Goal: Task Accomplishment & Management: Use online tool/utility

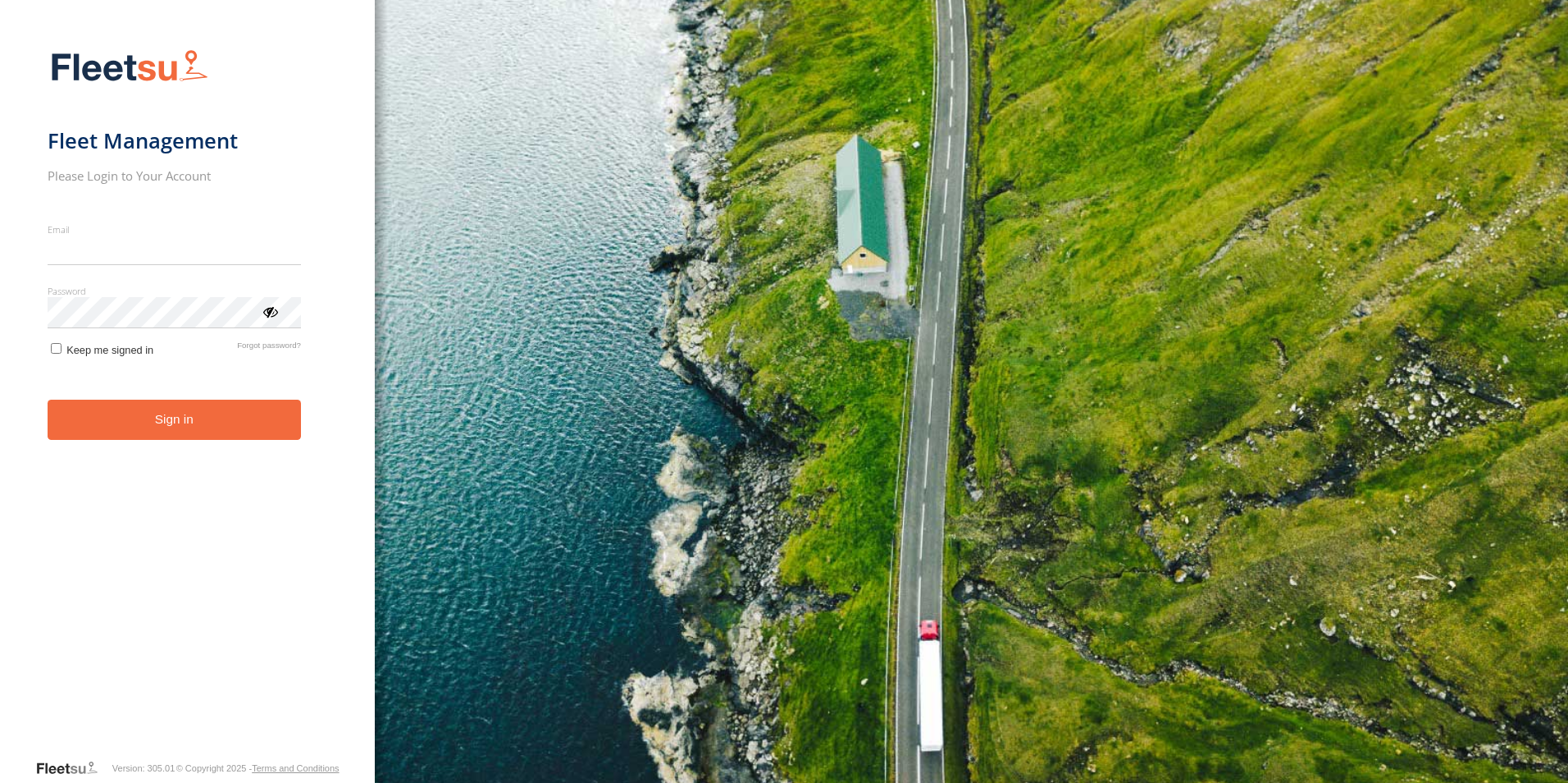
type input "**********"
click at [59, 367] on form "**********" at bounding box center [187, 399] width 279 height 719
click at [181, 422] on button "Sign in" at bounding box center [175, 420] width 254 height 40
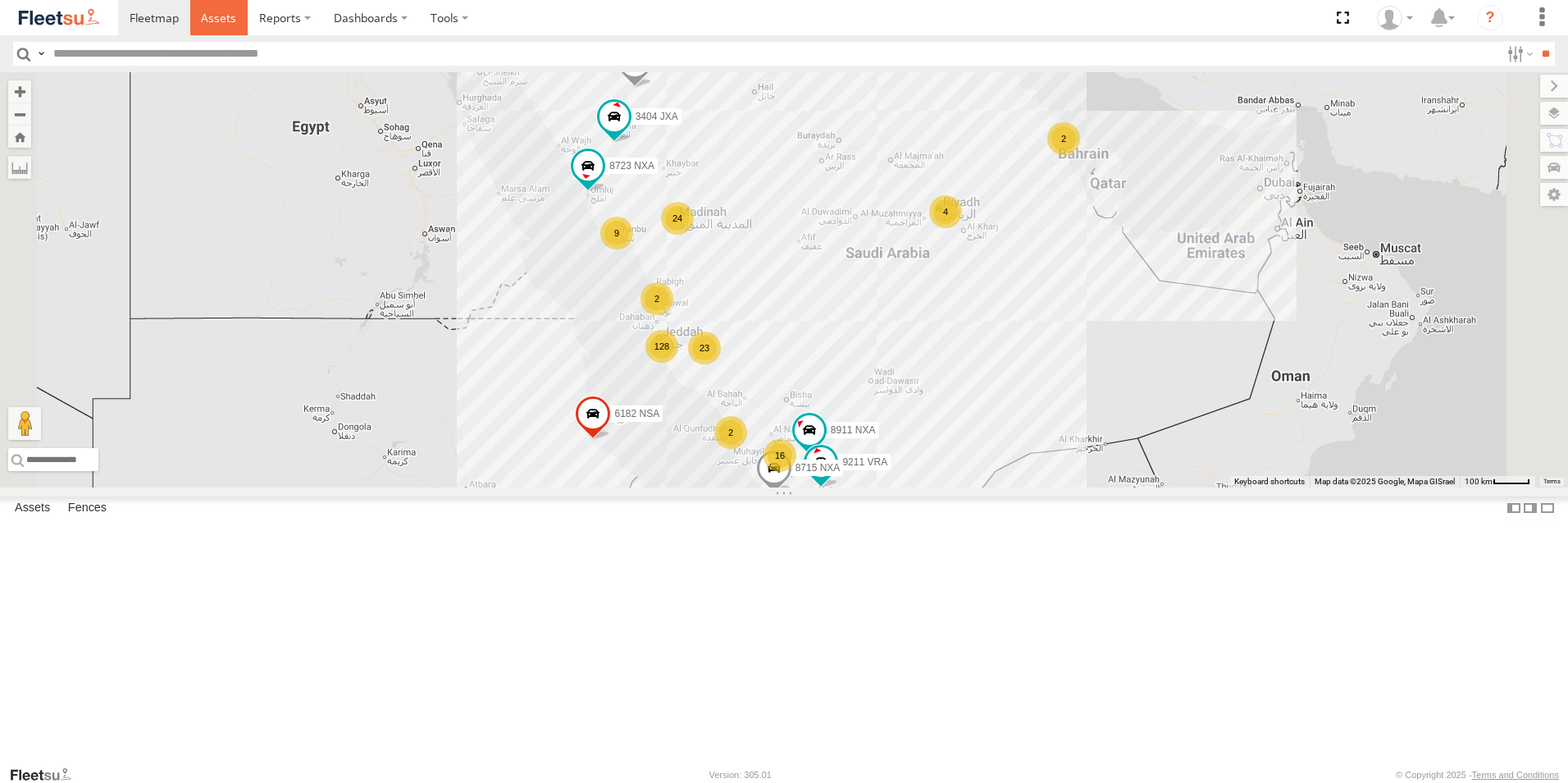
click at [210, 12] on span at bounding box center [218, 17] width 35 height 16
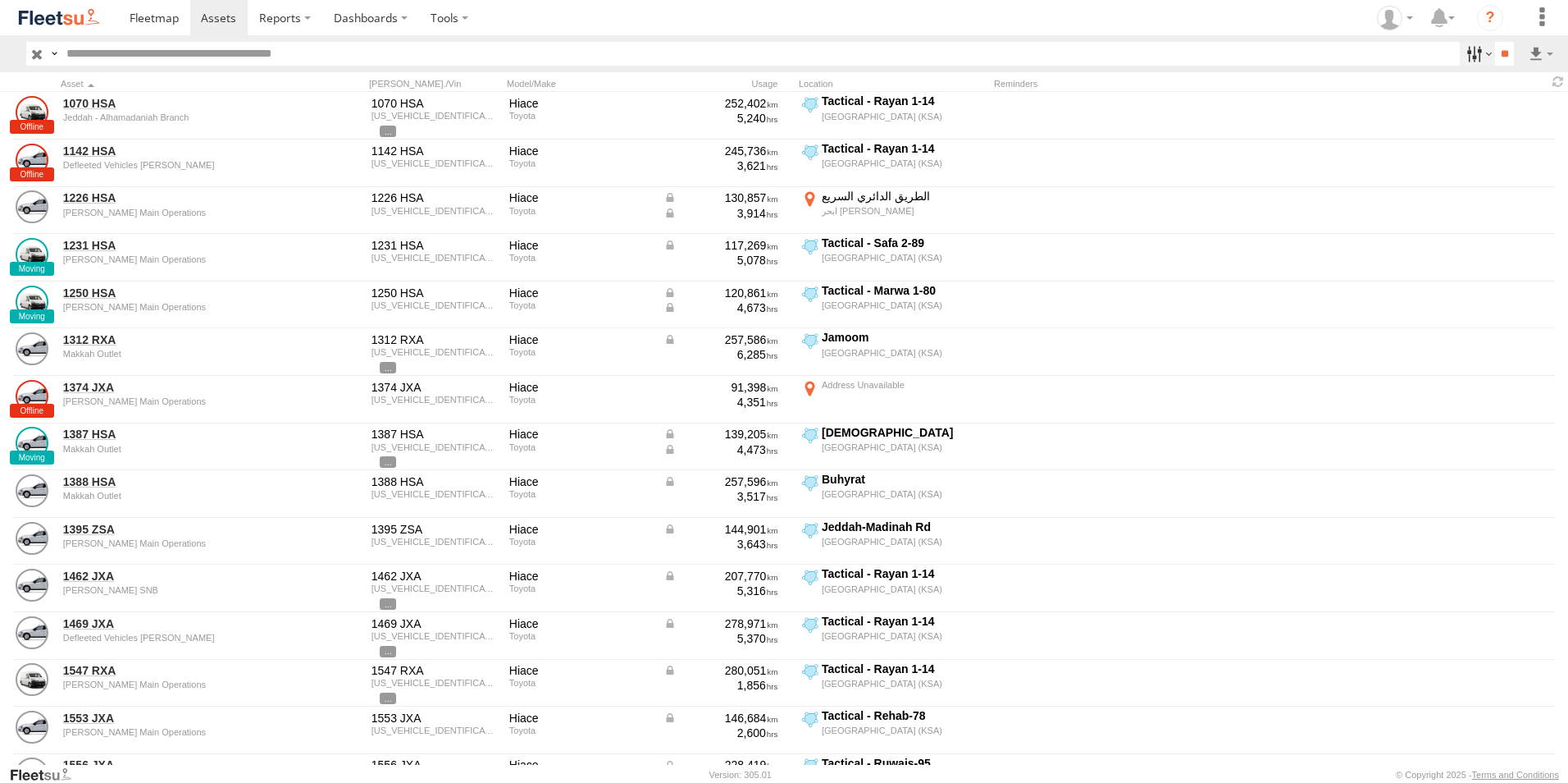
click at [1466, 45] on label at bounding box center [1477, 54] width 35 height 24
click at [0, 0] on span "[PERSON_NAME] - Jeddah" at bounding box center [0, 0] width 0 height 0
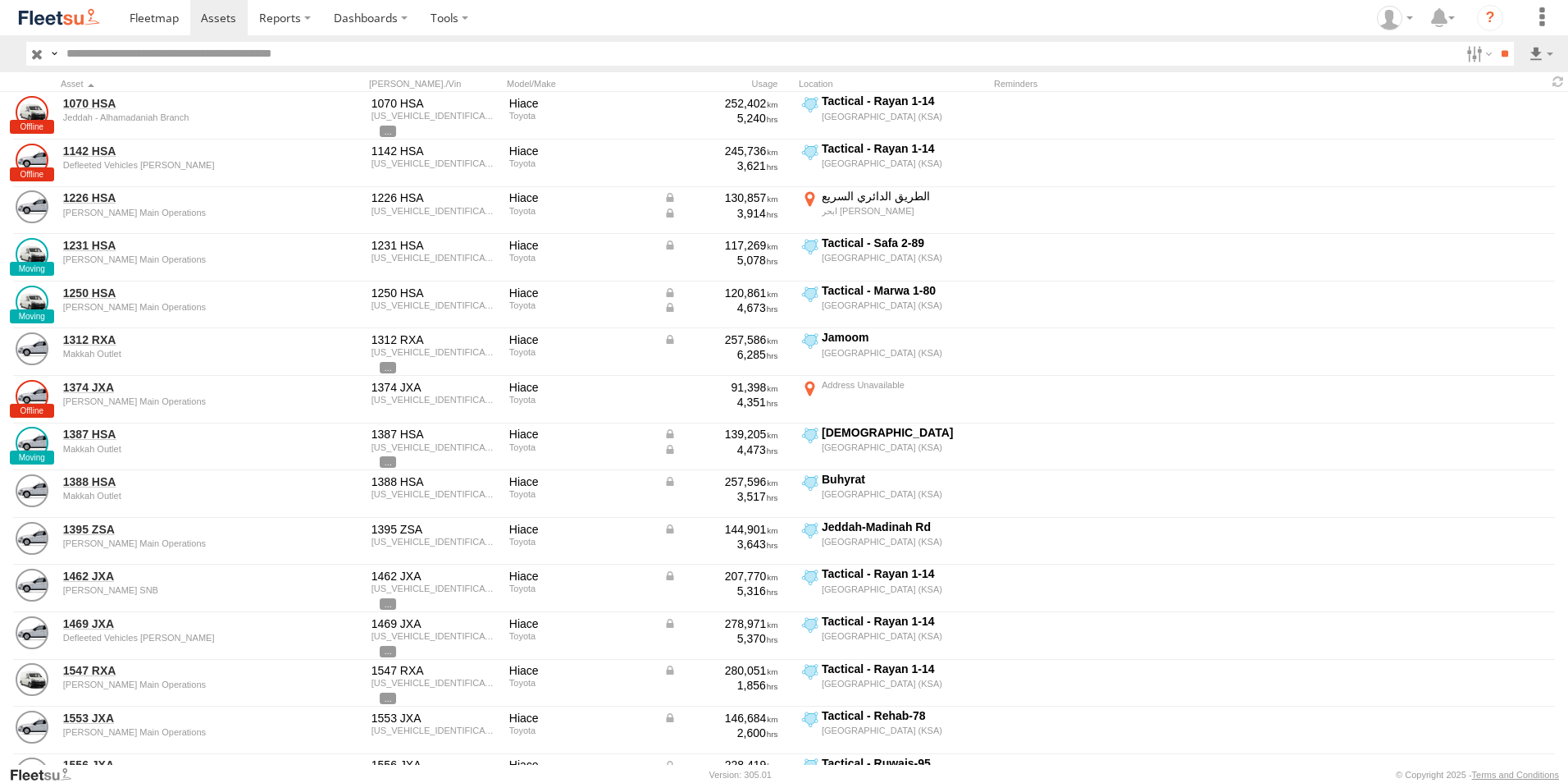
click at [0, 0] on span "[PERSON_NAME] - Jeddah" at bounding box center [0, 0] width 0 height 0
click at [0, 0] on span "[PERSON_NAME]" at bounding box center [0, 0] width 0 height 0
click at [1500, 57] on input "**" at bounding box center [1505, 54] width 19 height 24
click at [1463, 58] on label at bounding box center [1477, 54] width 35 height 24
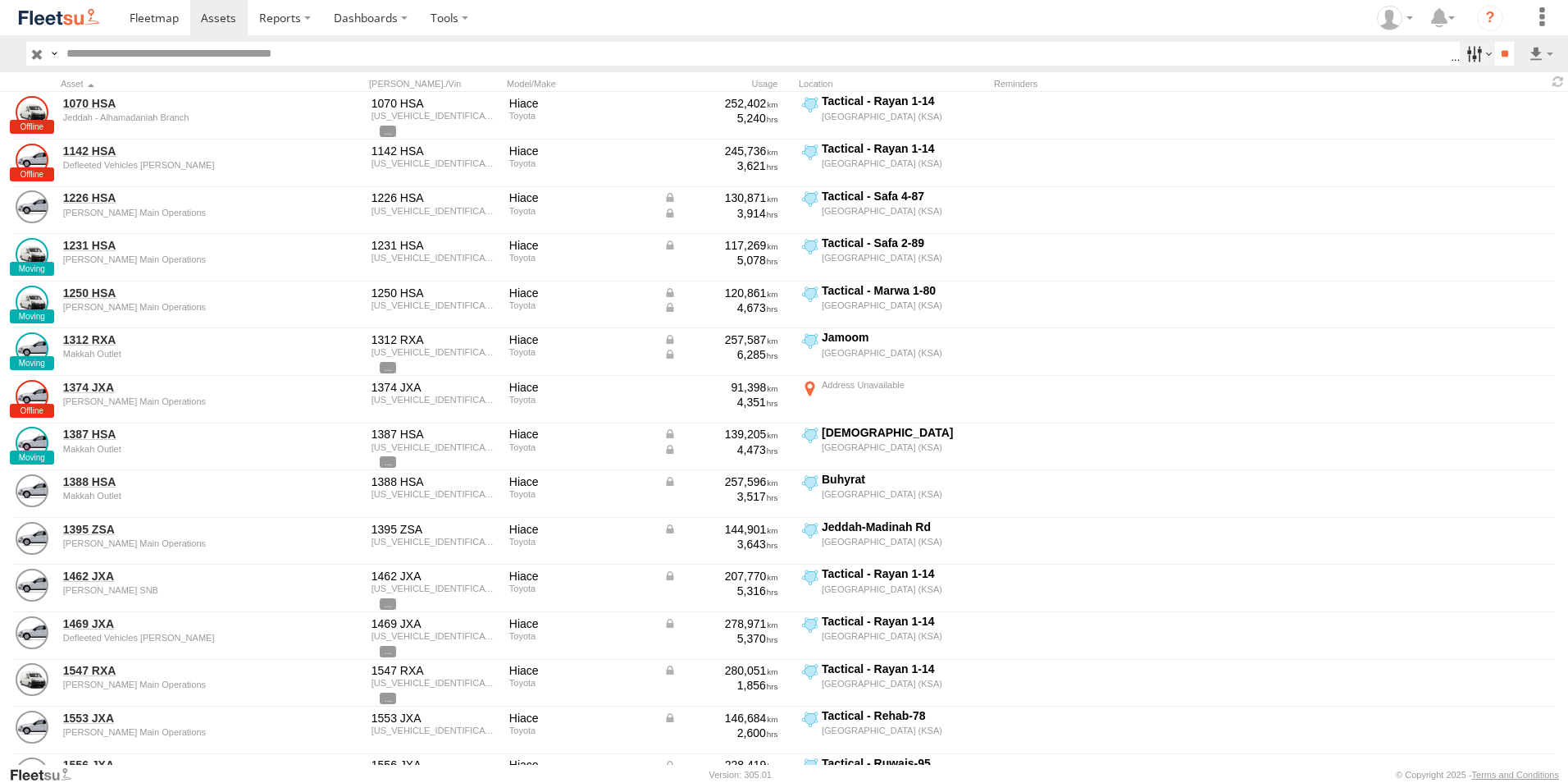
click at [1479, 54] on label at bounding box center [1477, 54] width 35 height 24
click at [1481, 48] on label at bounding box center [1477, 54] width 35 height 24
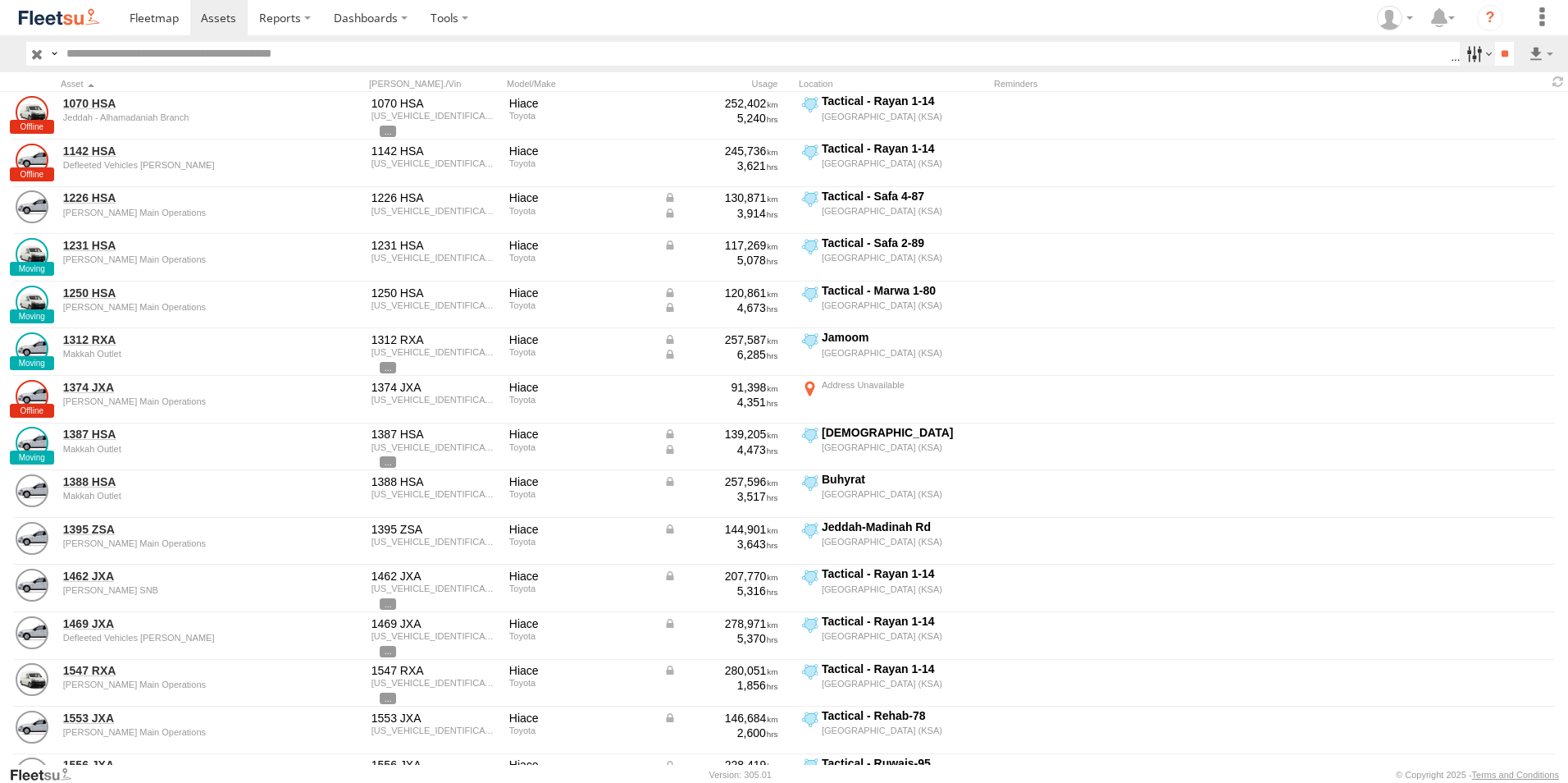
scroll to position [0, 1]
click at [1495, 54] on input "**" at bounding box center [1505, 54] width 19 height 24
click at [1467, 49] on label at bounding box center [1477, 54] width 35 height 24
click at [1500, 47] on input "**" at bounding box center [1505, 54] width 19 height 24
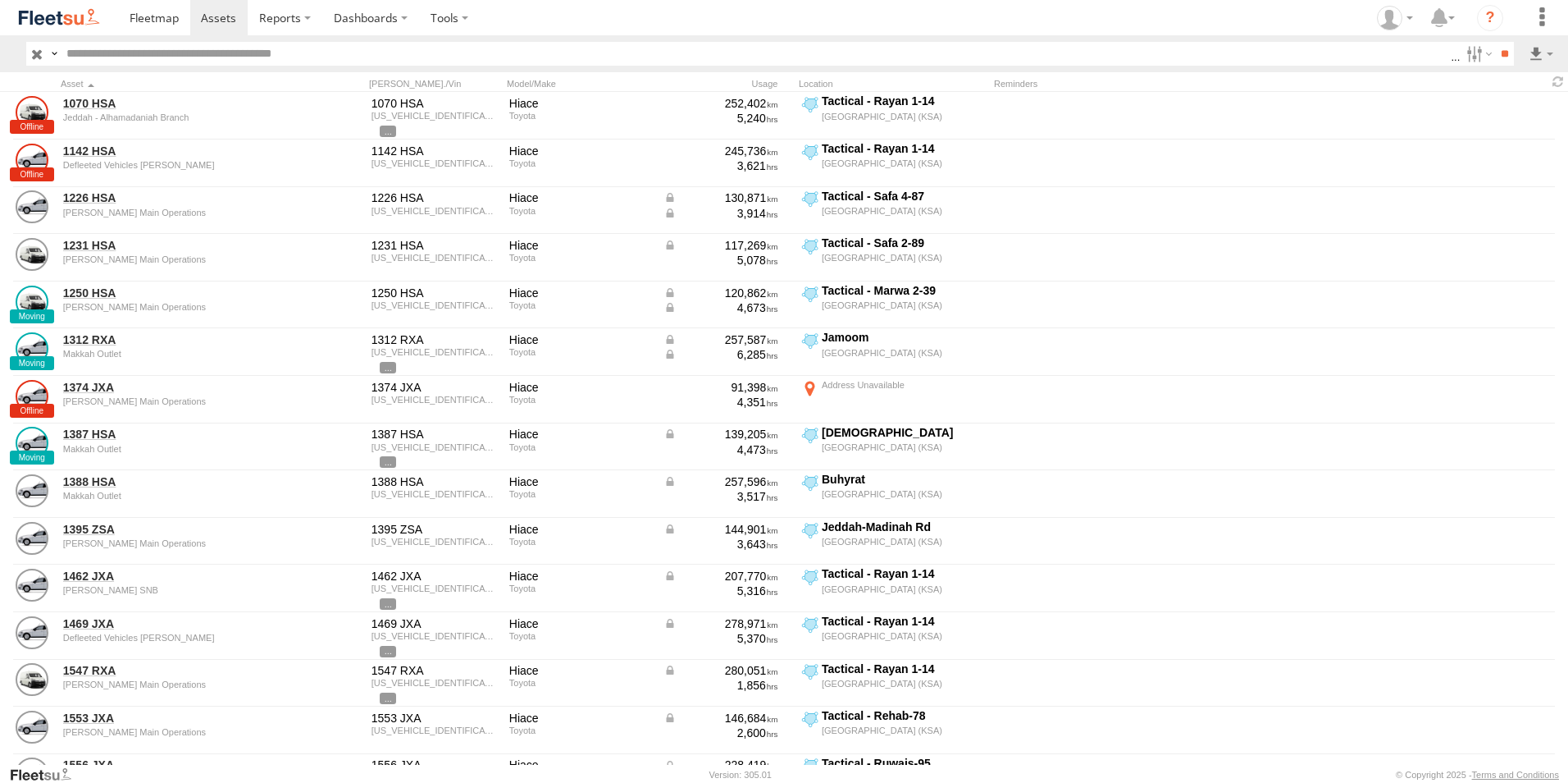
scroll to position [0, 1]
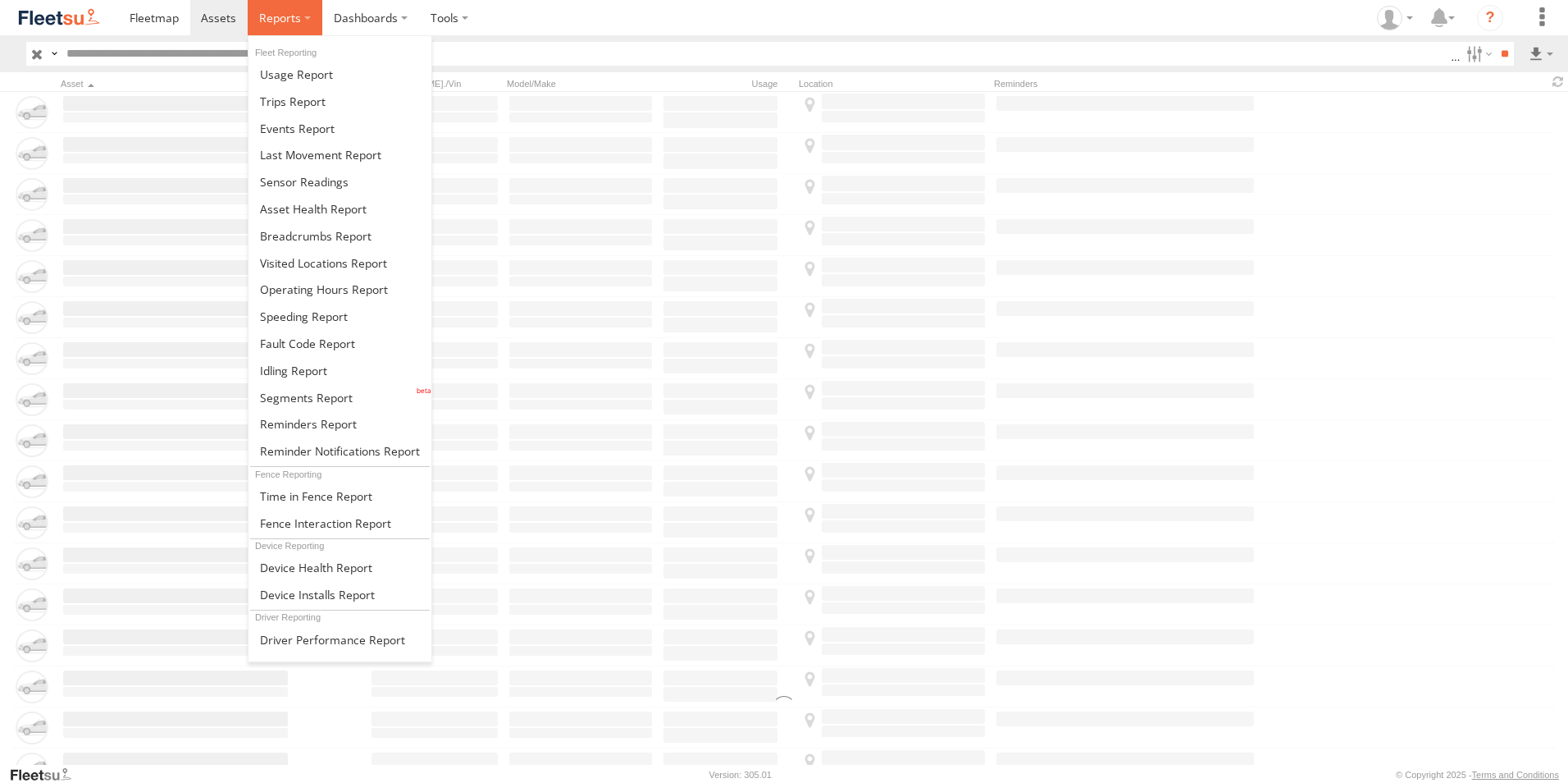
click at [269, 19] on span at bounding box center [280, 17] width 42 height 16
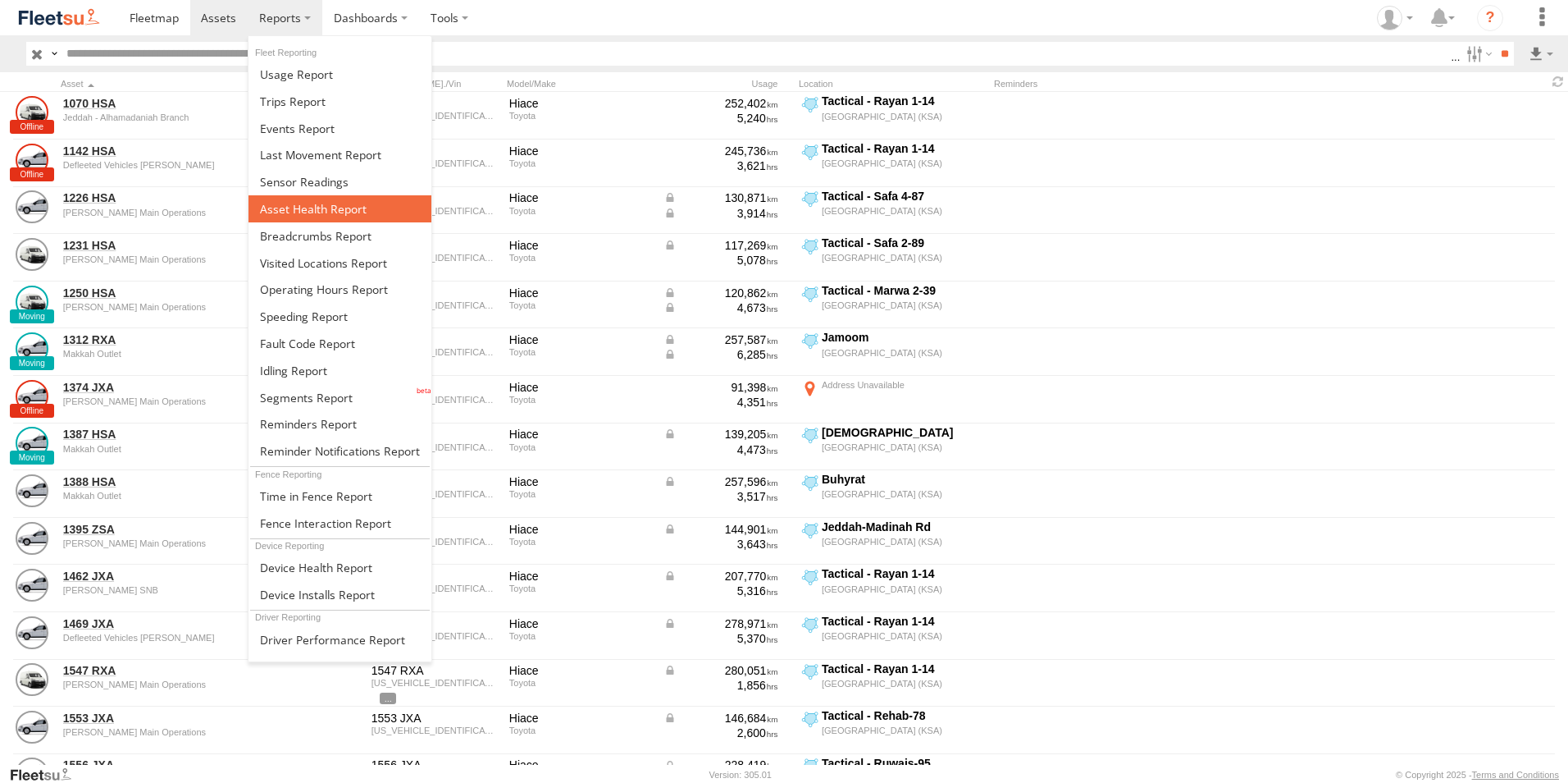
click at [314, 216] on span at bounding box center [313, 209] width 106 height 16
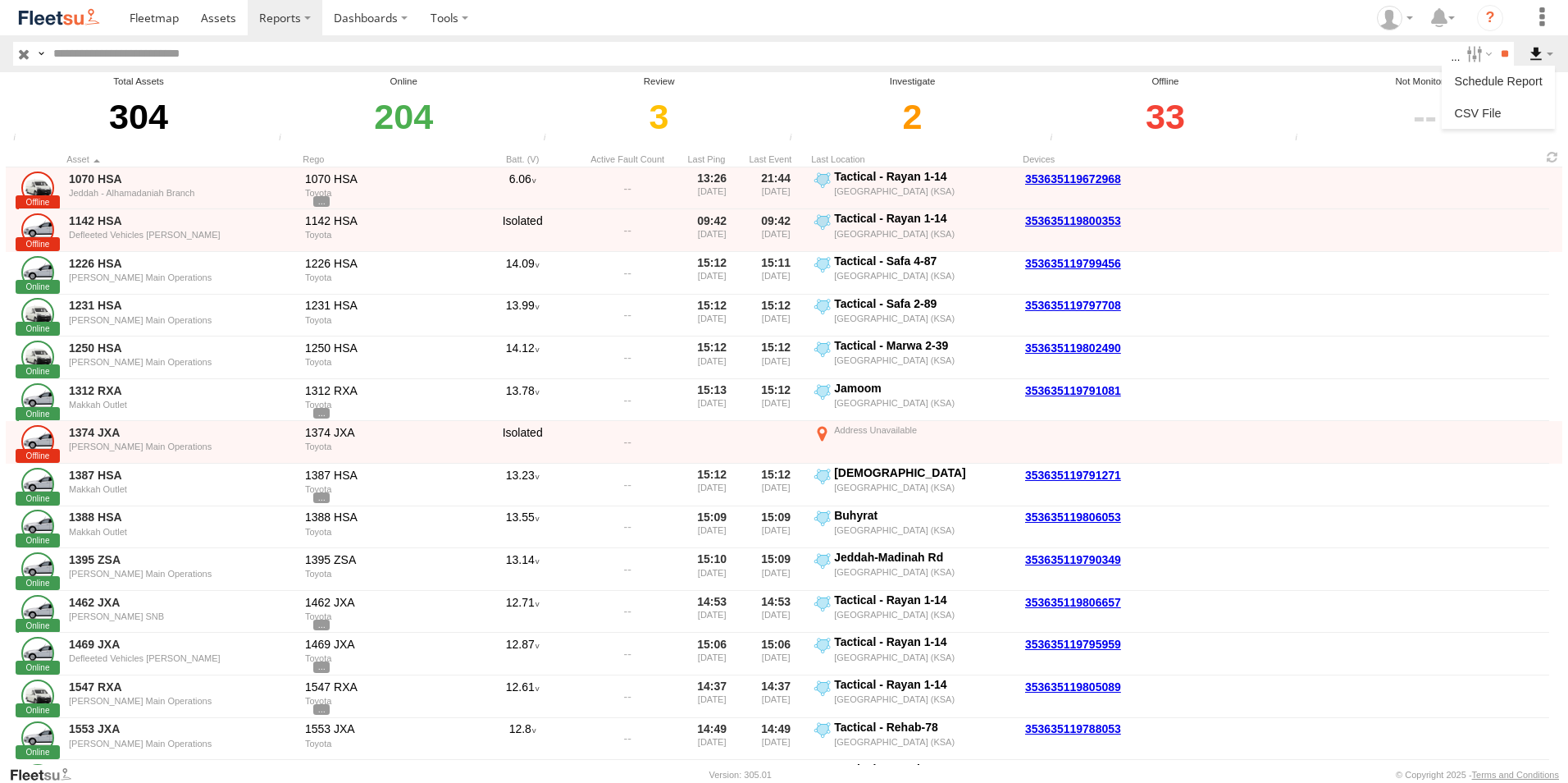
click at [1536, 63] on label at bounding box center [1541, 54] width 28 height 24
click at [1500, 122] on link at bounding box center [1498, 113] width 100 height 25
click at [1058, 110] on div "Asset Health - Offline Assets that have not communicated at least once with the…" at bounding box center [1165, 110] width 241 height 71
click at [216, 19] on span at bounding box center [218, 17] width 35 height 16
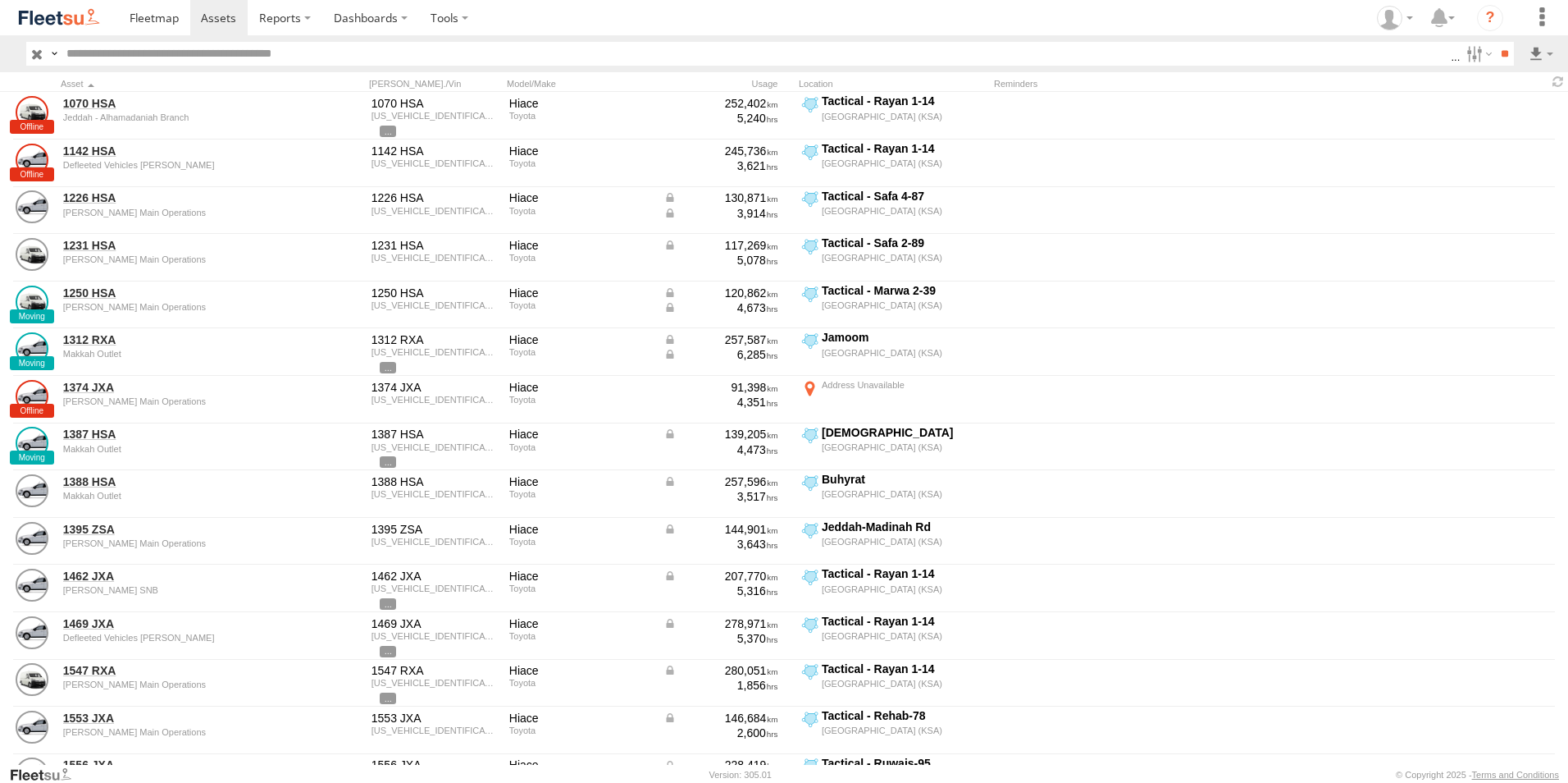
click at [0, 0] on label at bounding box center [0, 0] width 0 height 0
click at [0, 0] on label "First Name" at bounding box center [0, 0] width 0 height 0
click at [0, 0] on label "Last Name" at bounding box center [0, 0] width 0 height 0
click at [0, 0] on button "Export" at bounding box center [0, 0] width 0 height 0
